Goal: Transaction & Acquisition: Download file/media

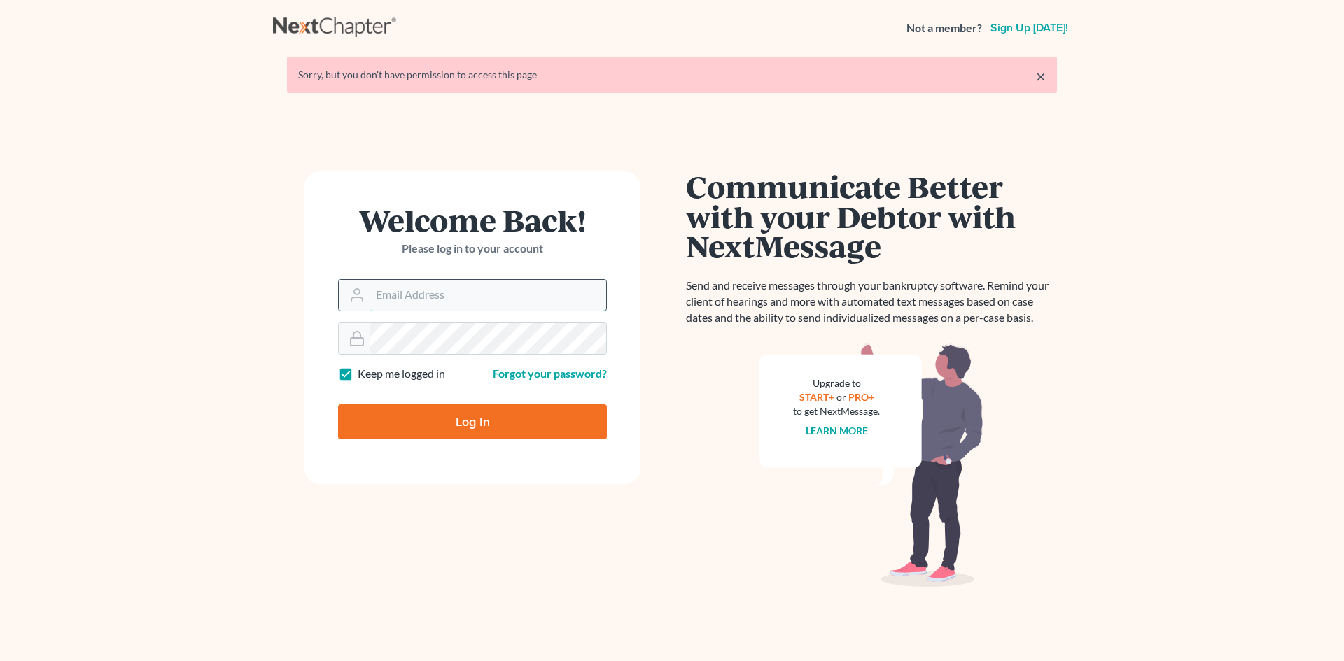
drag, startPoint x: 0, startPoint y: 0, endPoint x: 463, endPoint y: 284, distance: 543.4
click at [463, 284] on input "Email Address" at bounding box center [488, 295] width 236 height 31
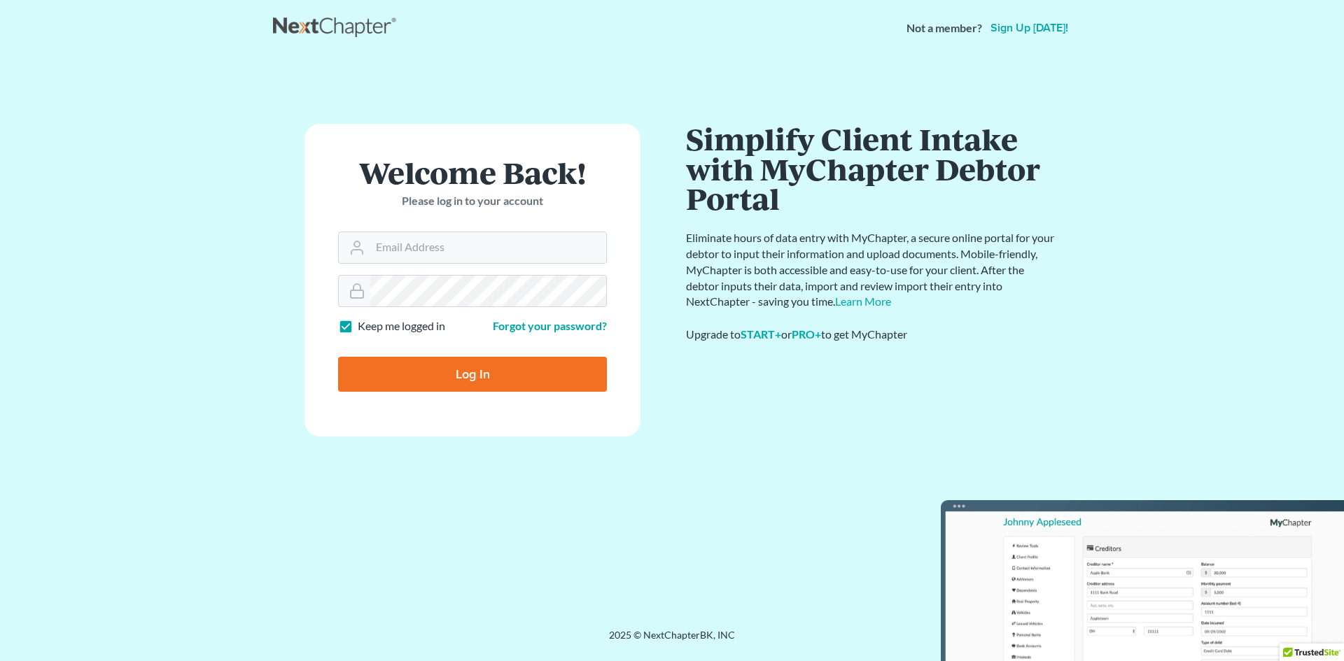
click at [523, 372] on input "Log In" at bounding box center [472, 374] width 269 height 35
type input "Thinking..."
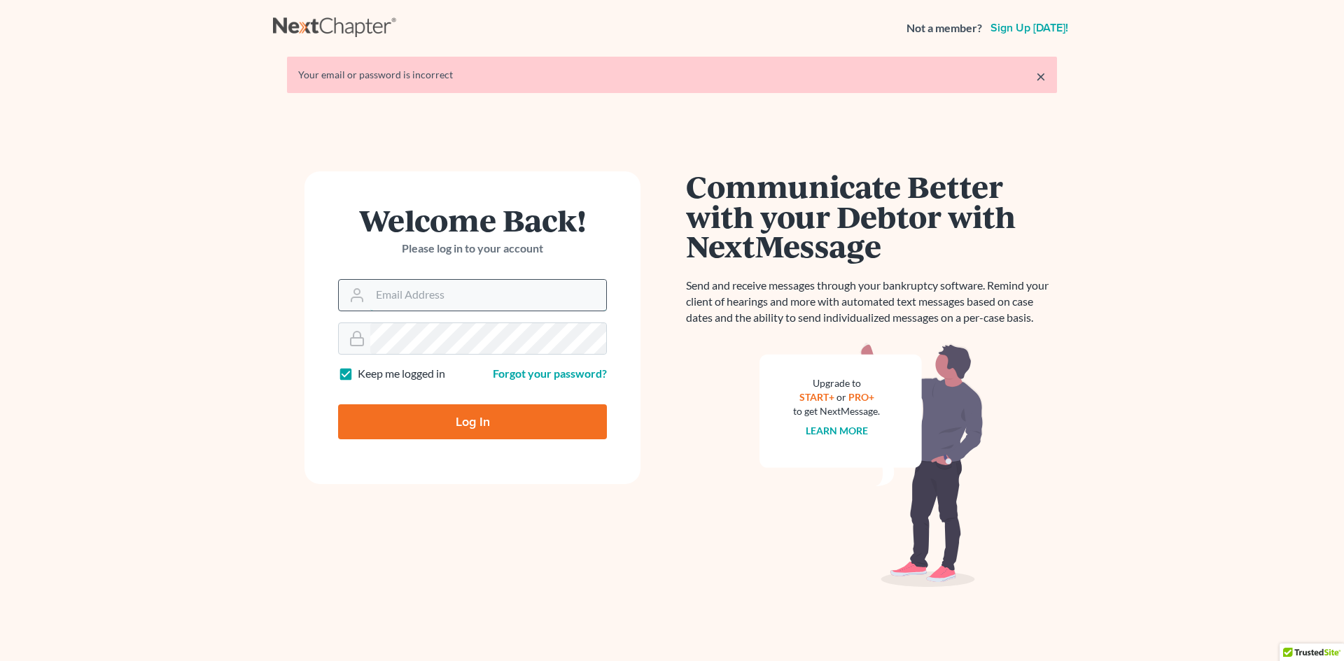
click at [491, 293] on input "Email Address" at bounding box center [488, 295] width 236 height 31
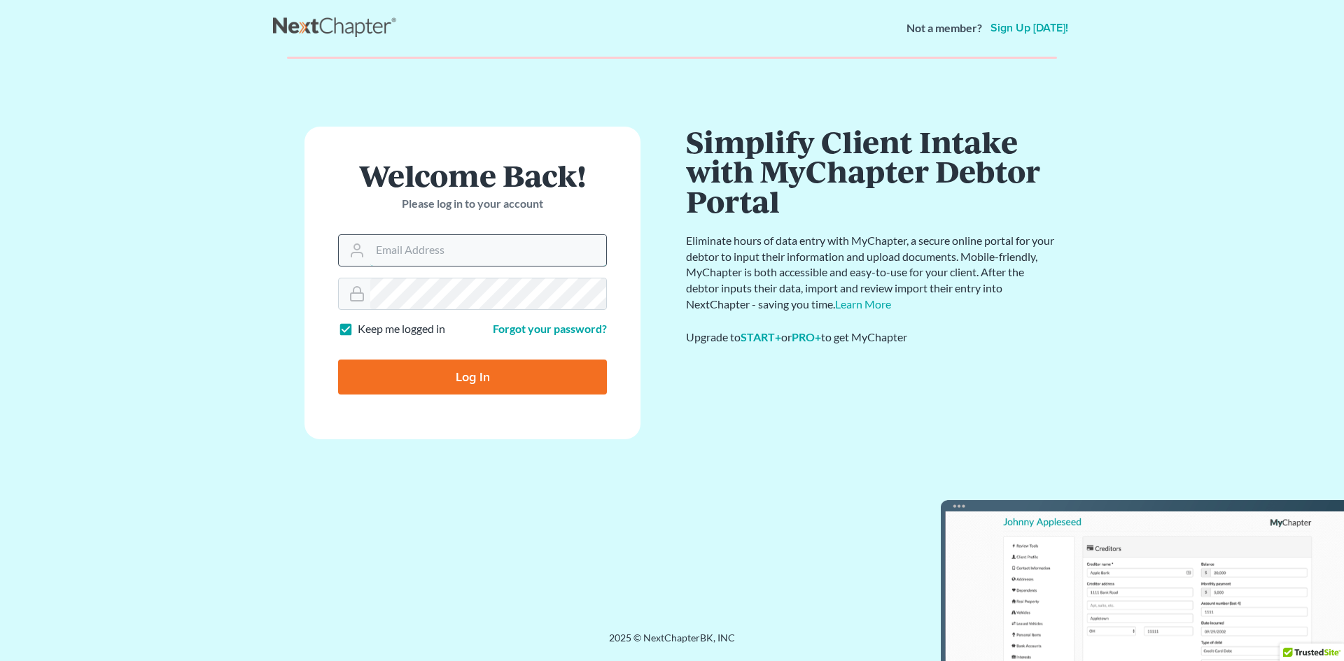
type input "[EMAIL_ADDRESS][DOMAIN_NAME]"
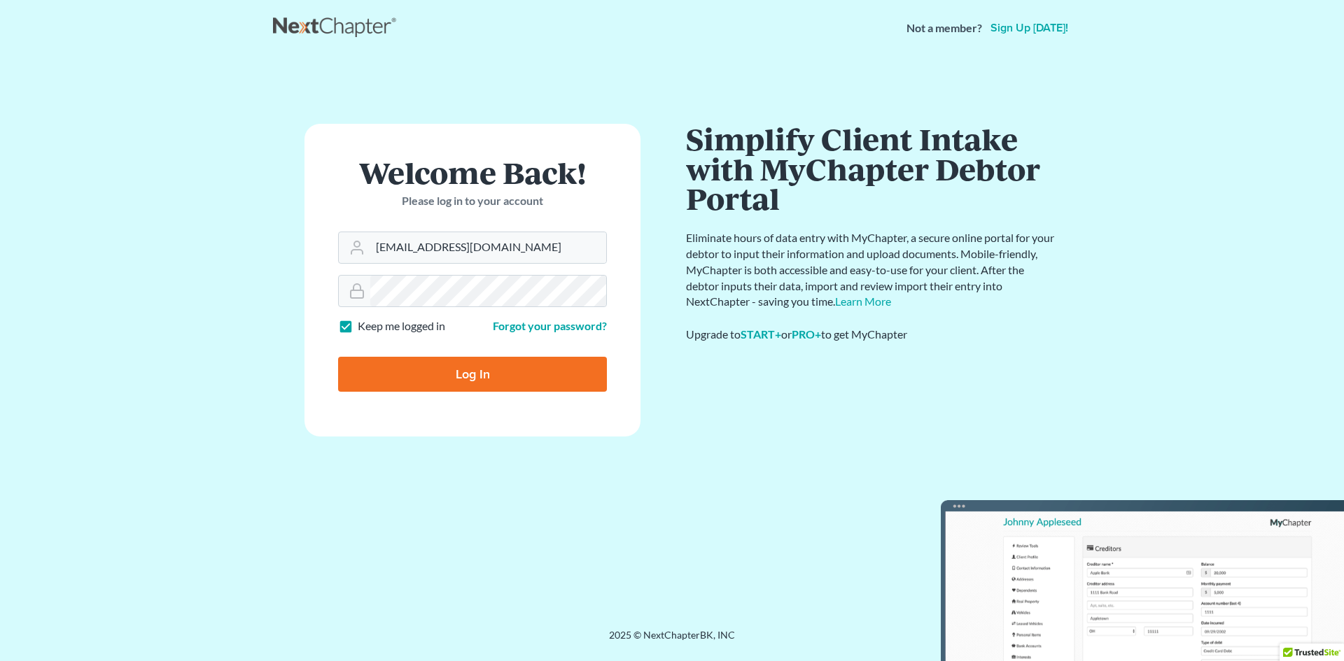
click at [544, 369] on input "Log In" at bounding box center [472, 374] width 269 height 35
type input "Thinking..."
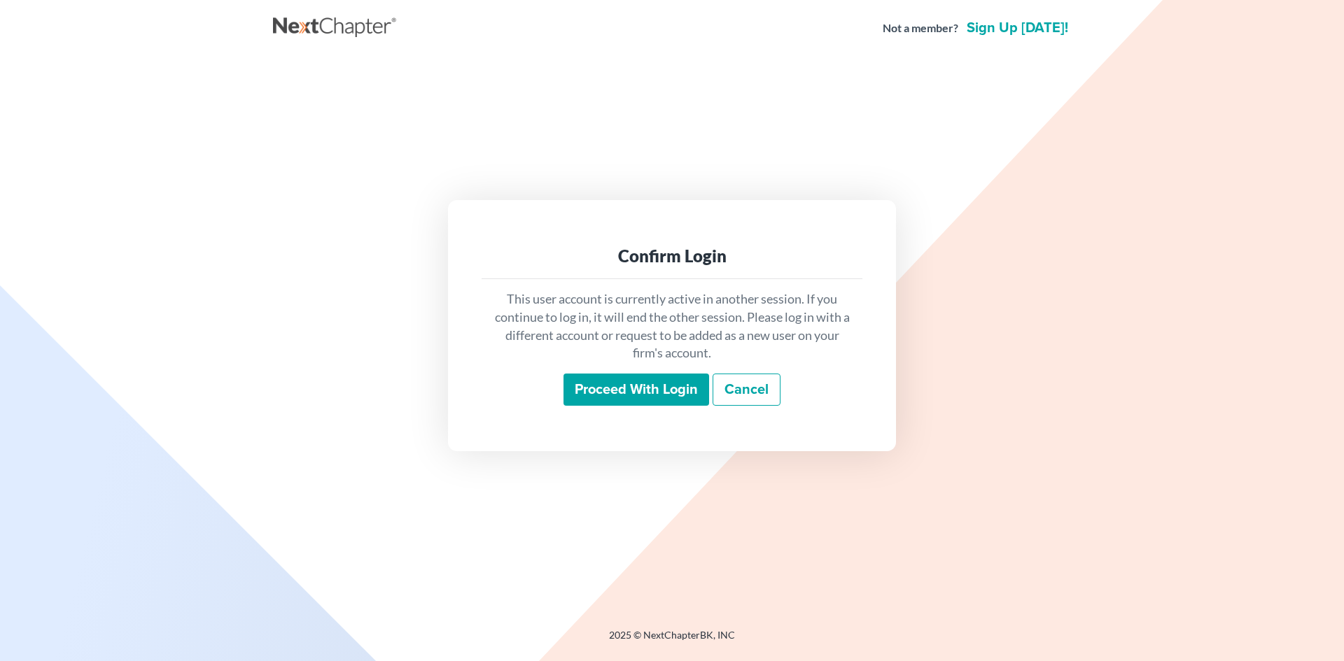
click at [616, 398] on input "Proceed with login" at bounding box center [636, 390] width 146 height 32
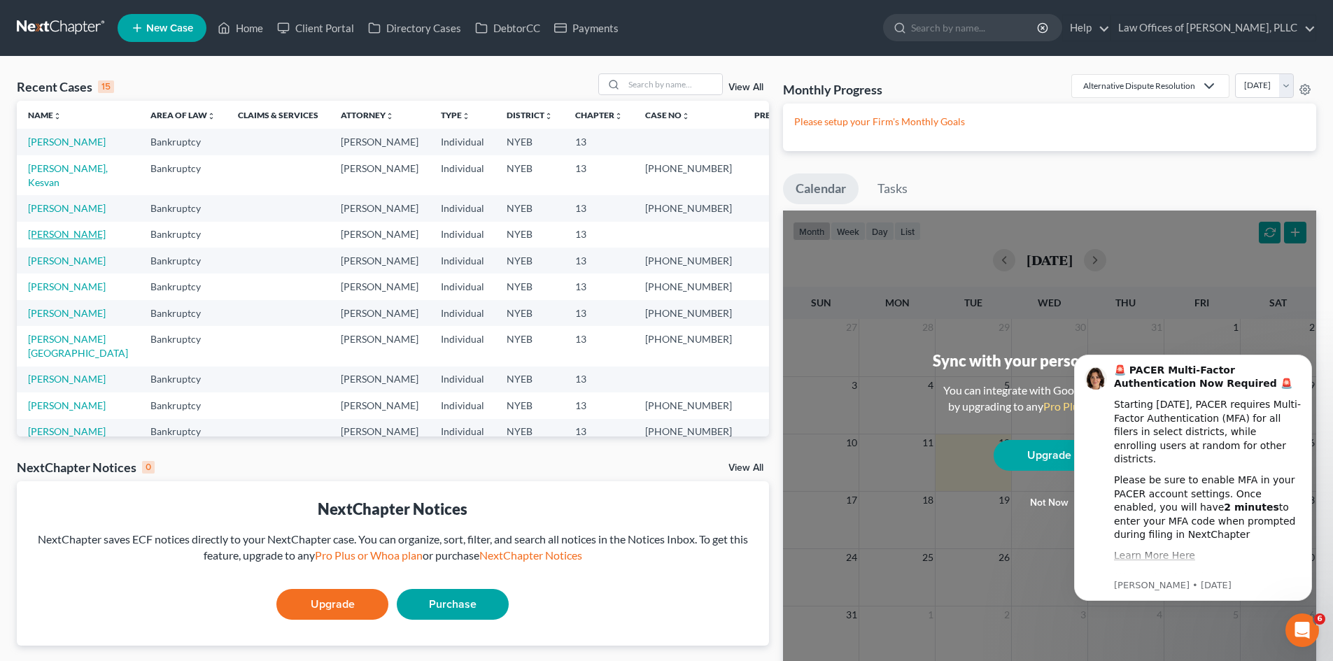
click at [65, 228] on link "Broglin, Ann" at bounding box center [67, 234] width 78 height 12
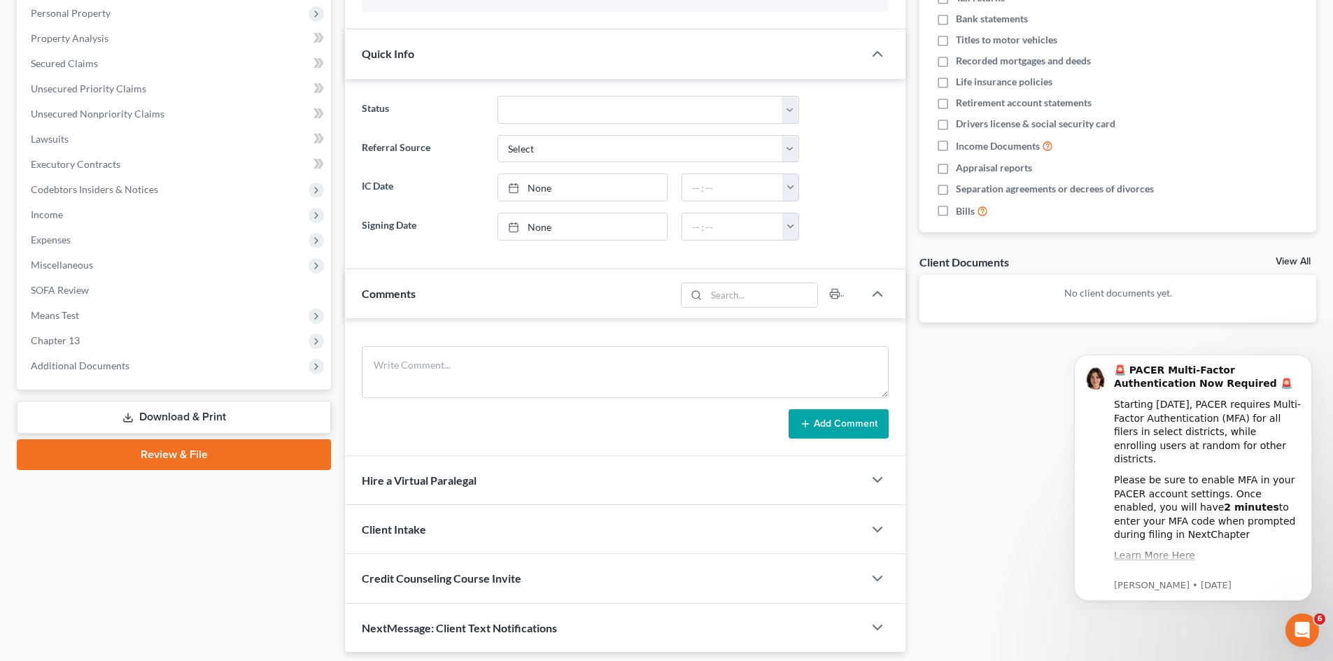
scroll to position [316, 0]
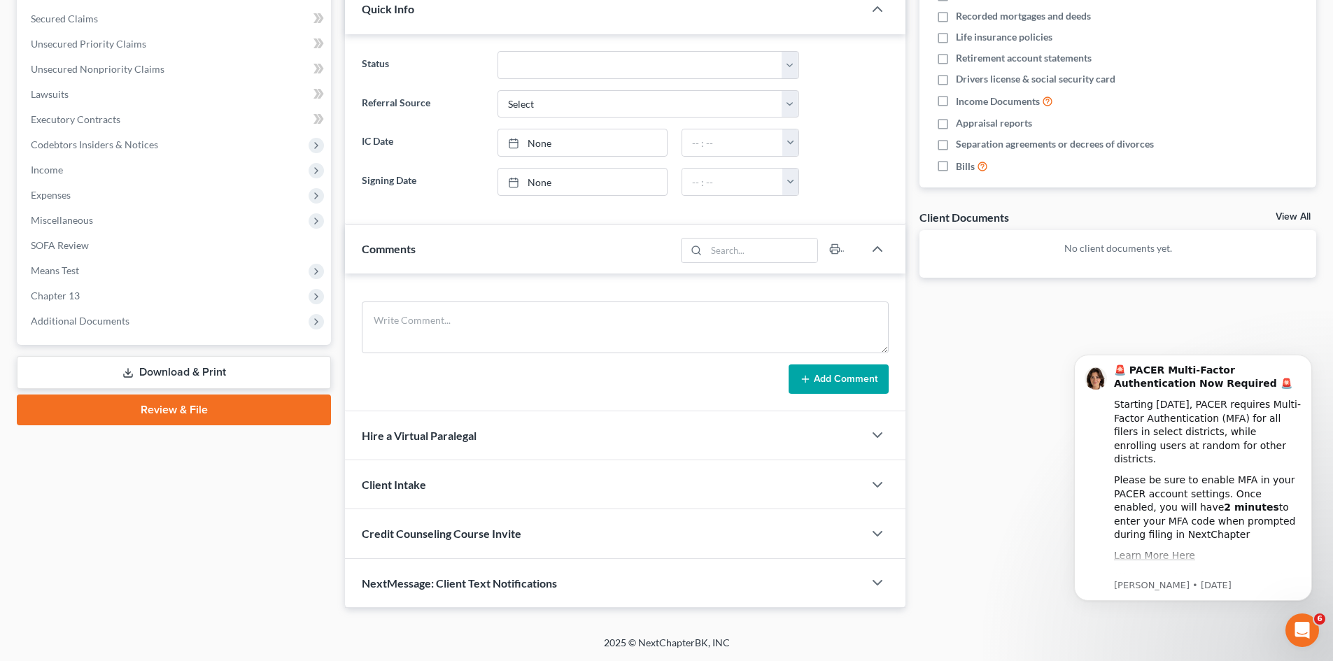
click at [228, 372] on link "Download & Print" at bounding box center [174, 372] width 314 height 33
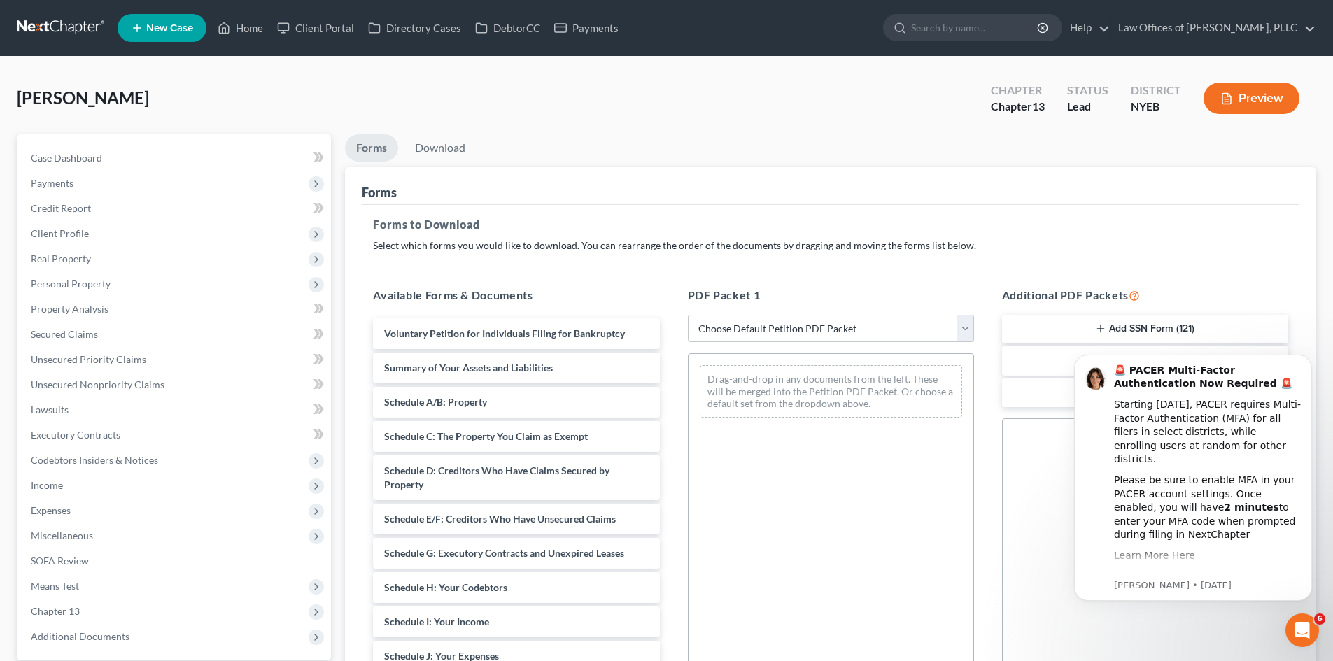
scroll to position [203, 0]
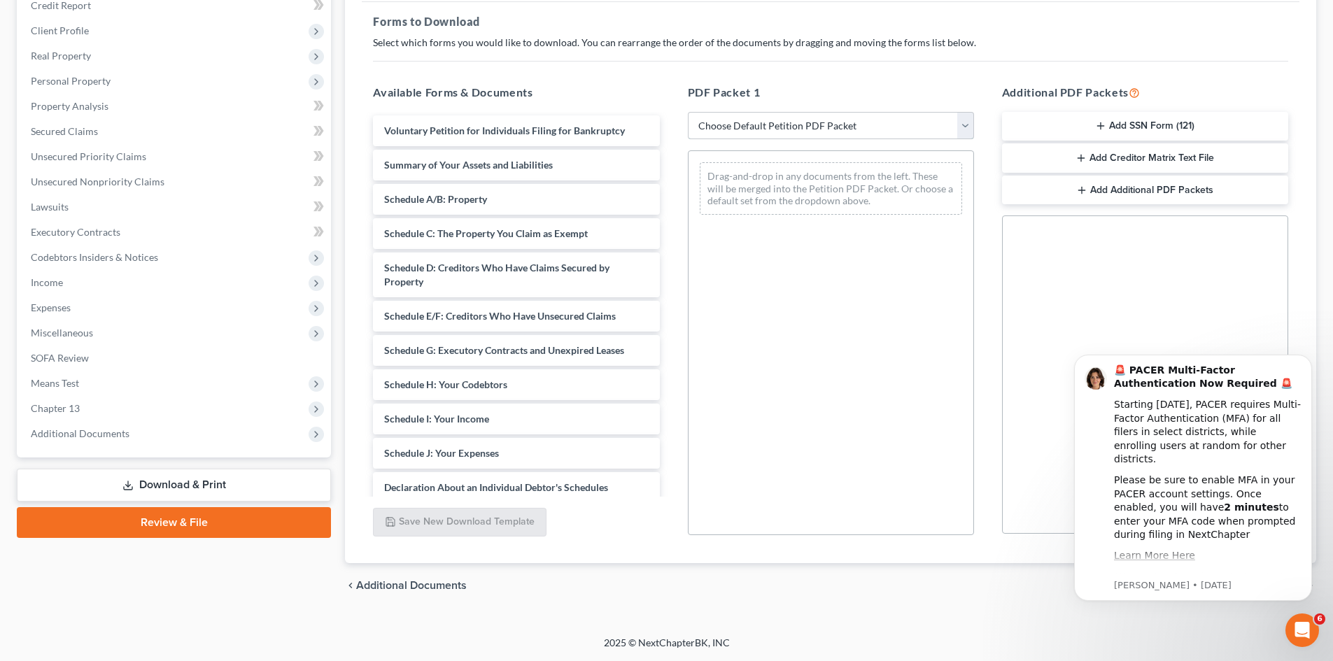
click at [963, 124] on select "Choose Default Petition PDF Packet Complete Bankruptcy Petition (all forms and …" at bounding box center [831, 126] width 286 height 28
select select "0"
click at [693, 112] on select "Choose Default Petition PDF Packet Complete Bankruptcy Petition (all forms and …" at bounding box center [831, 126] width 286 height 28
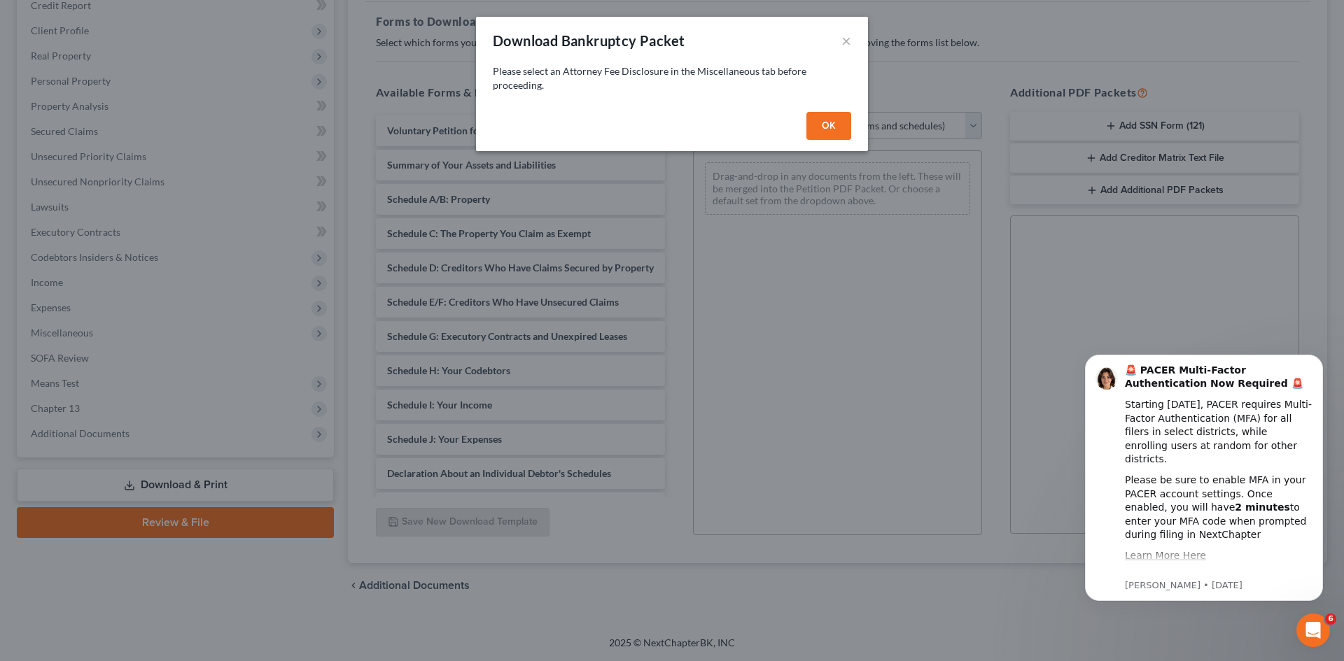
click at [832, 121] on button "OK" at bounding box center [828, 126] width 45 height 28
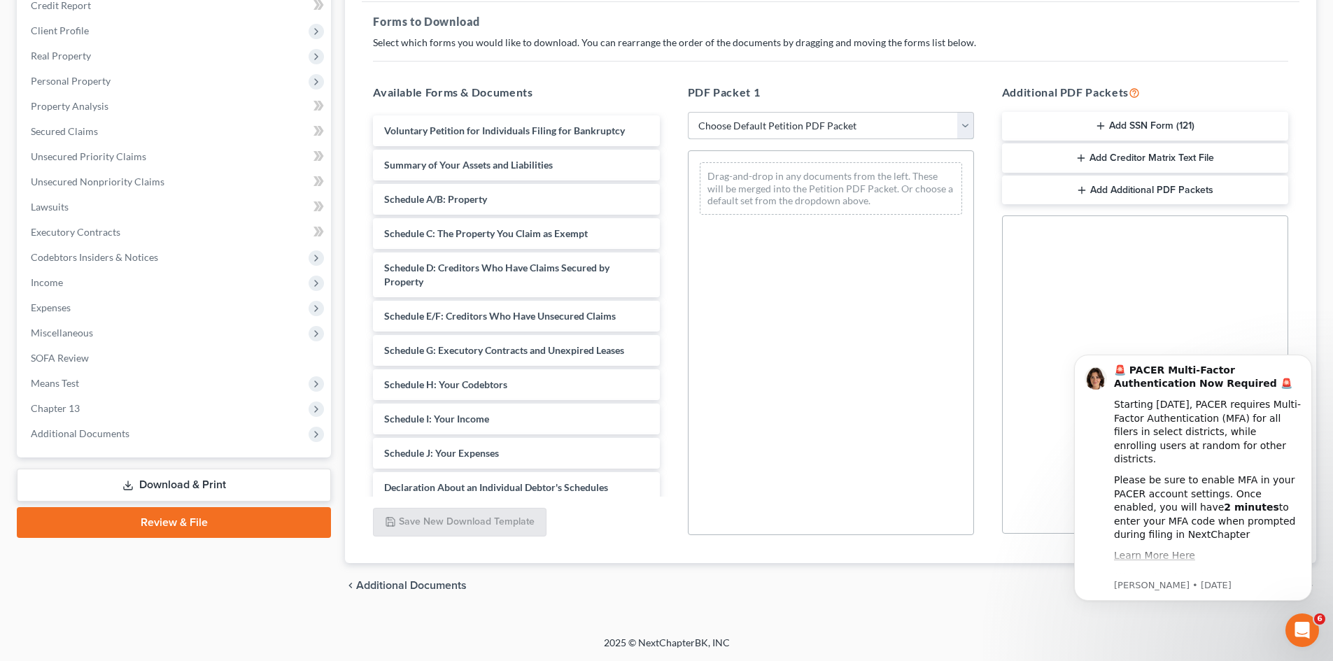
click at [934, 130] on select "Choose Default Petition PDF Packet Complete Bankruptcy Petition (all forms and …" at bounding box center [831, 126] width 286 height 28
select select "3"
click at [688, 112] on select "Choose Default Petition PDF Packet Complete Bankruptcy Petition (all forms and …" at bounding box center [831, 126] width 286 height 28
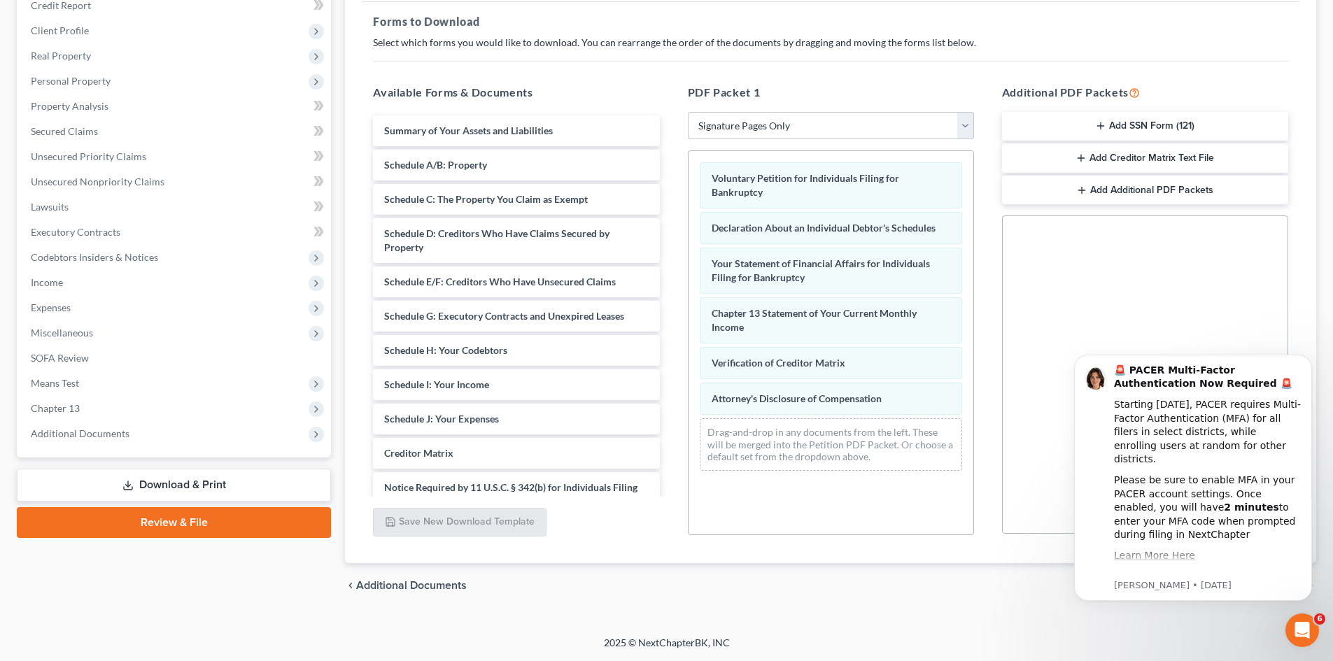
click at [265, 491] on link "Download & Print" at bounding box center [174, 485] width 314 height 33
click at [234, 485] on link "Download & Print" at bounding box center [174, 485] width 314 height 33
click at [1304, 359] on icon "Dismiss notification" at bounding box center [1308, 359] width 8 height 8
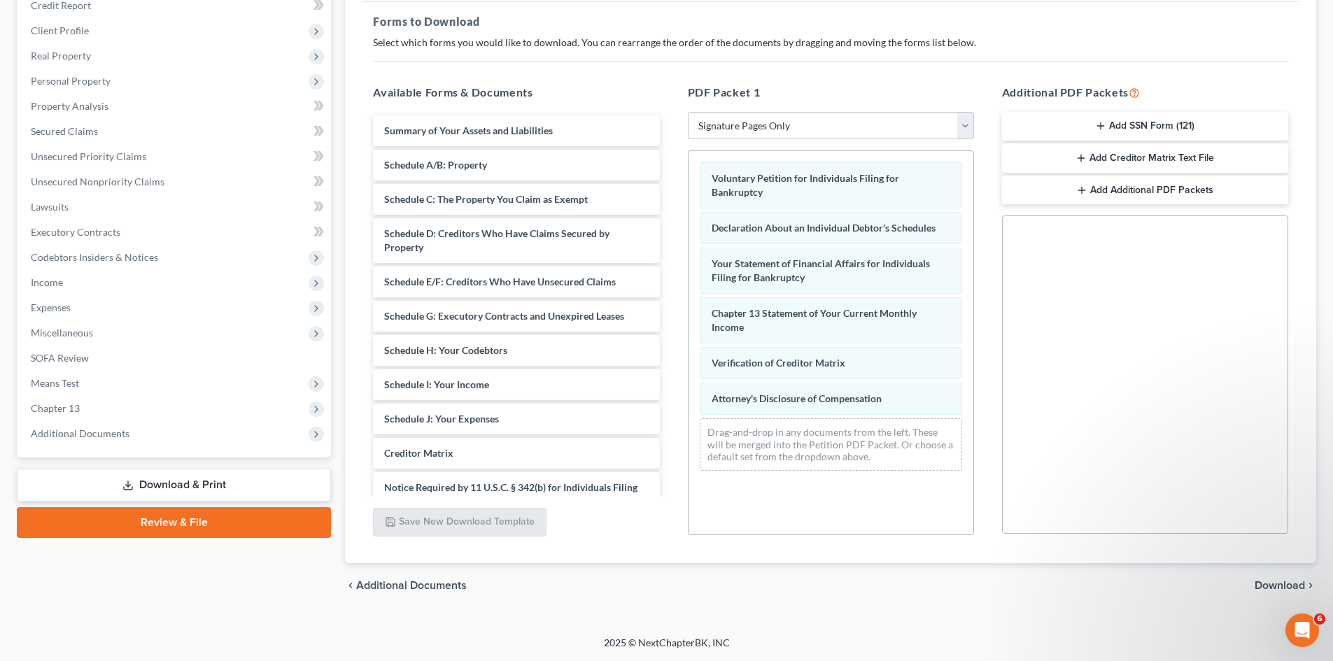
click at [1276, 582] on span "Download" at bounding box center [1280, 585] width 50 height 11
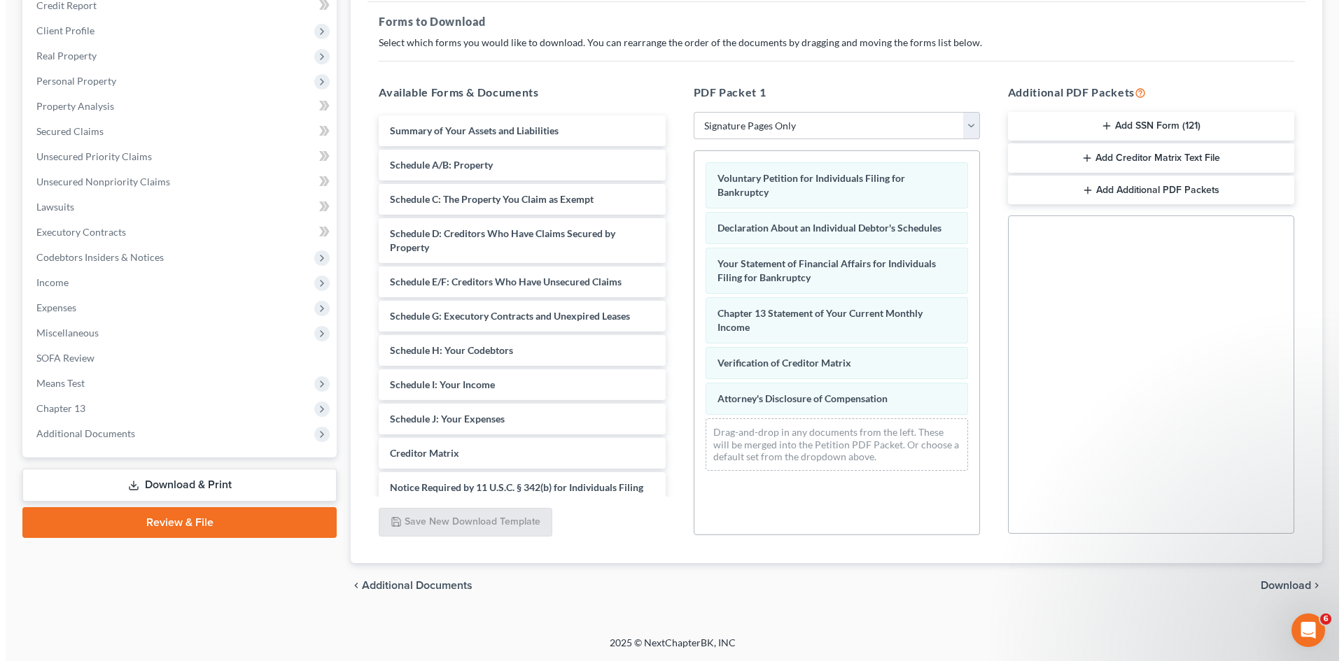
scroll to position [133, 0]
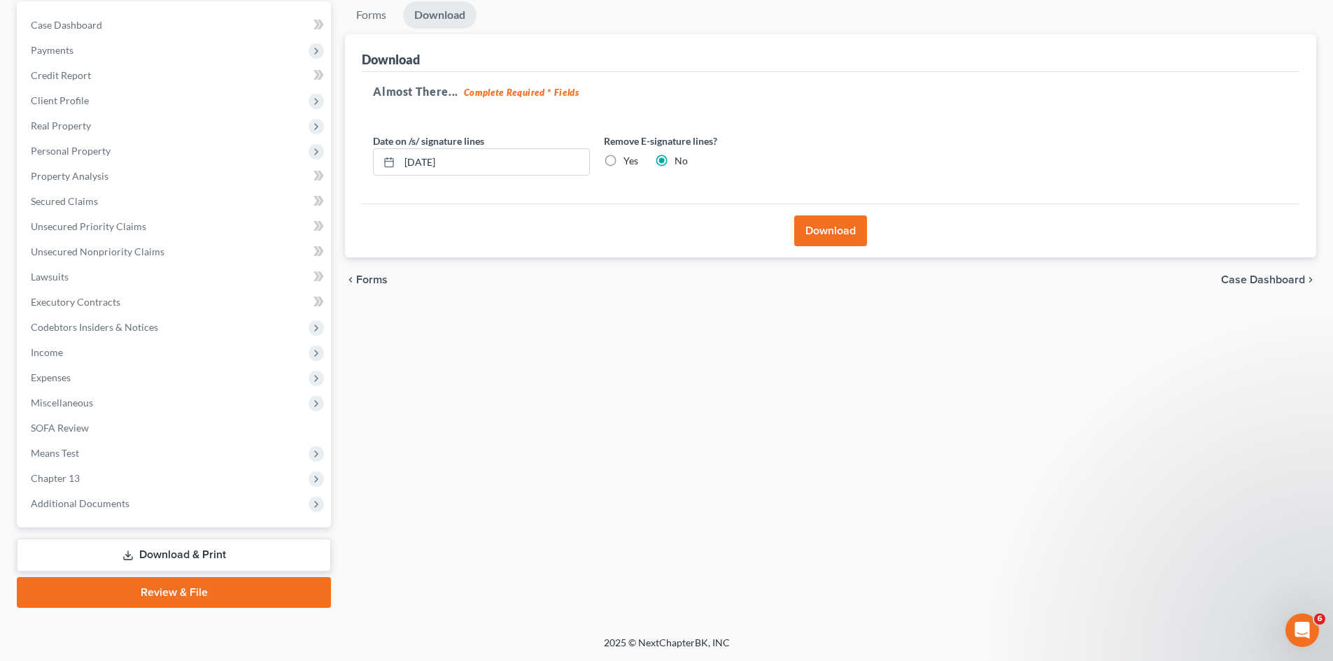
click at [623, 161] on label "Yes" at bounding box center [630, 161] width 15 height 14
click at [629, 161] on input "Yes" at bounding box center [633, 158] width 9 height 9
radio input "true"
radio input "false"
click at [434, 167] on input "08/12/2025" at bounding box center [495, 162] width 190 height 27
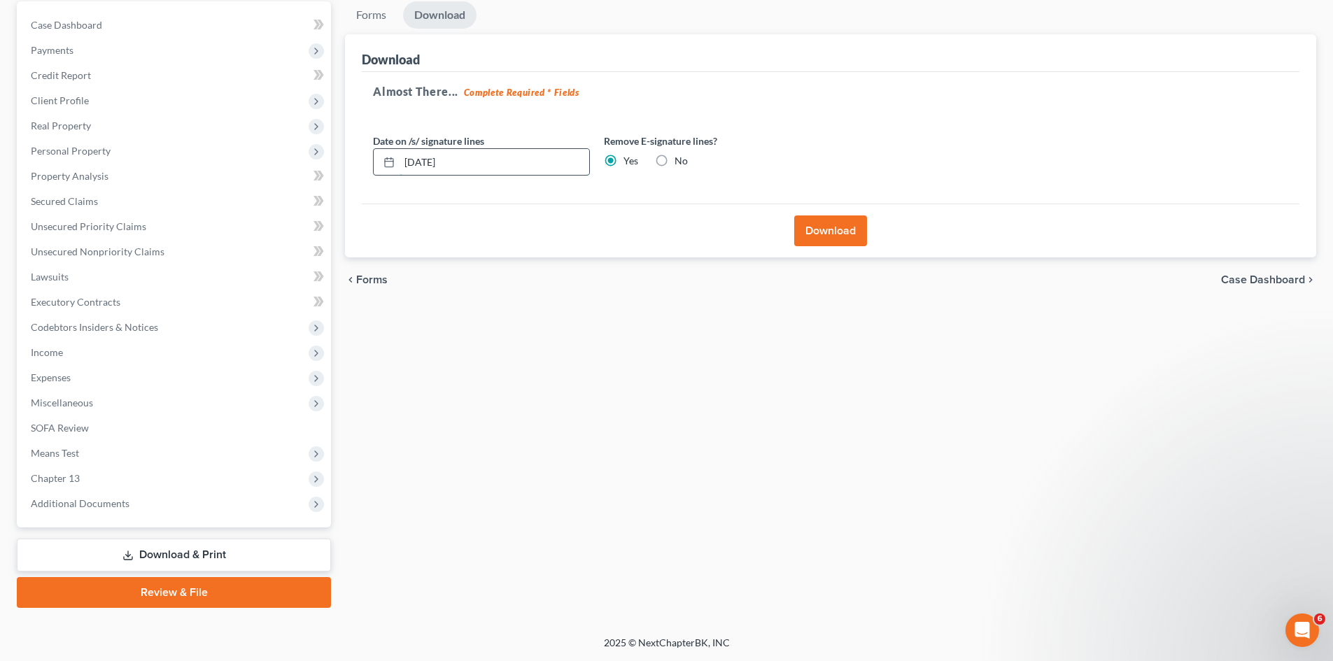
click at [434, 167] on input "08/12/2025" at bounding box center [495, 162] width 190 height 27
click at [429, 164] on input "08/12/2025" at bounding box center [495, 162] width 190 height 27
click at [818, 239] on button "Download" at bounding box center [830, 231] width 73 height 31
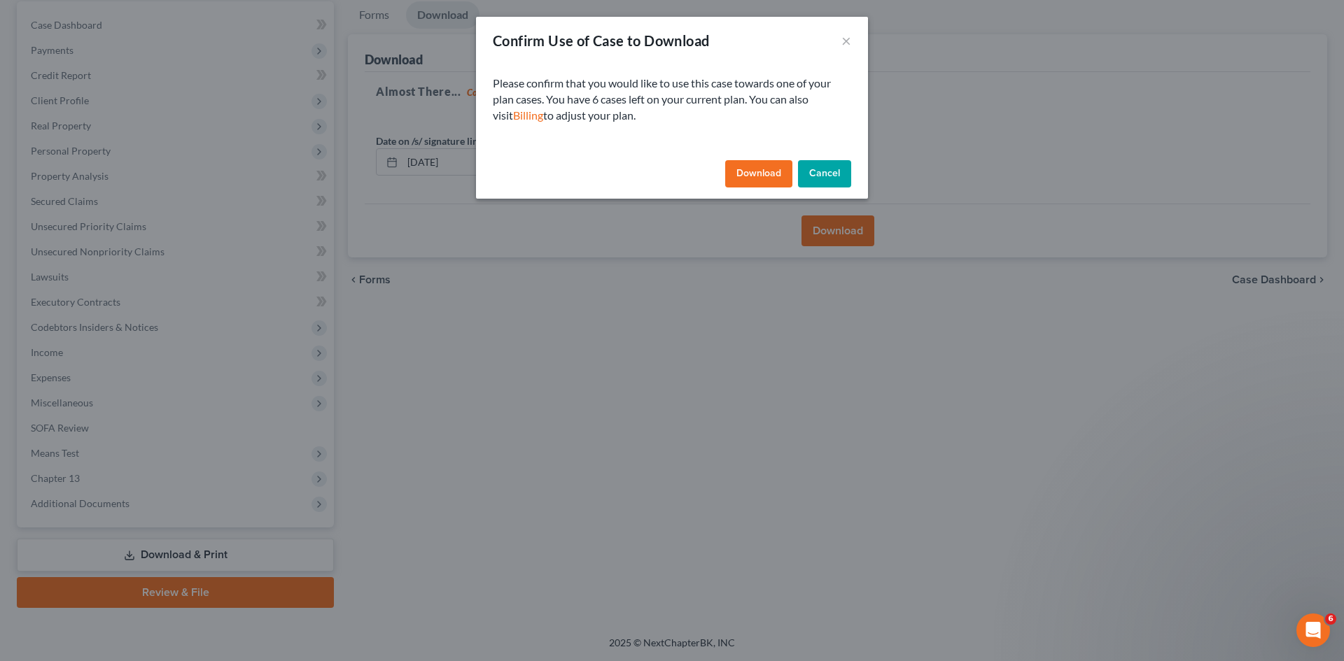
click at [758, 175] on button "Download" at bounding box center [758, 174] width 67 height 28
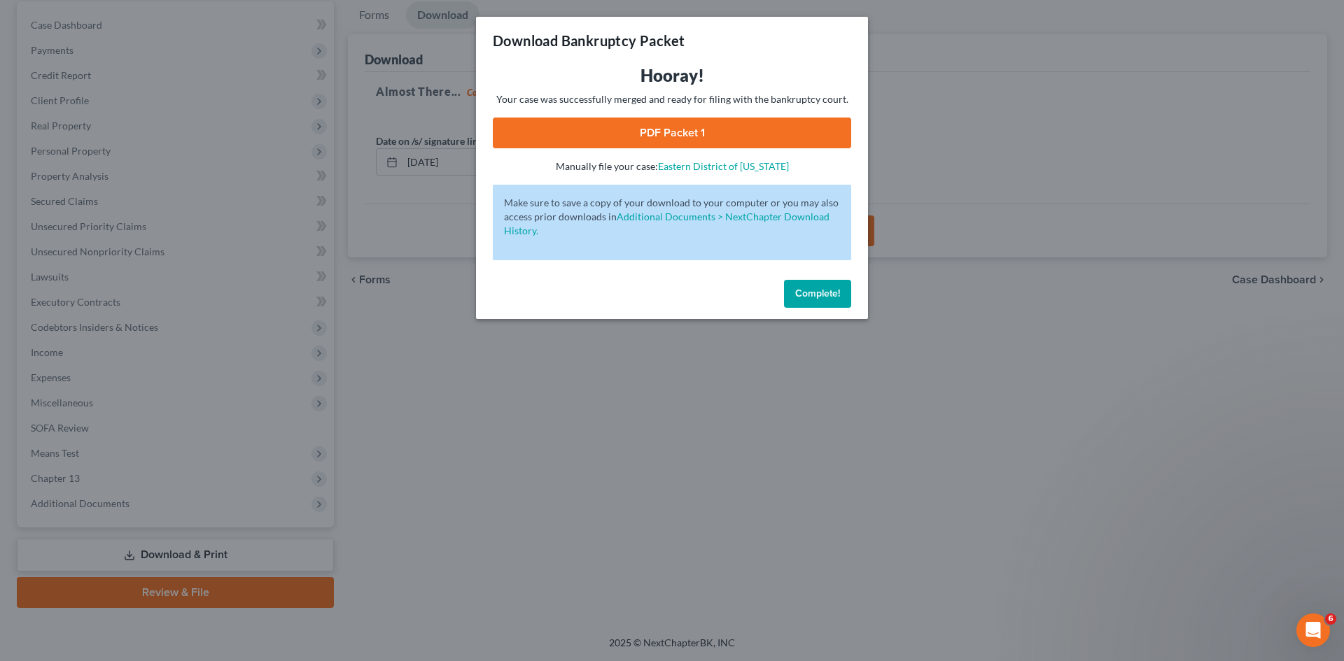
click at [739, 141] on link "PDF Packet 1" at bounding box center [672, 133] width 358 height 31
